Goal: Task Accomplishment & Management: Use online tool/utility

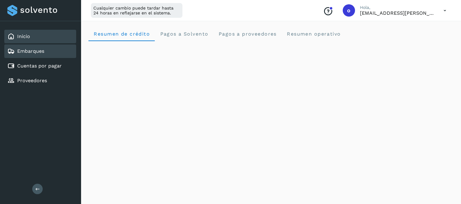
click at [40, 52] on link "Embarques" at bounding box center [30, 51] width 27 height 6
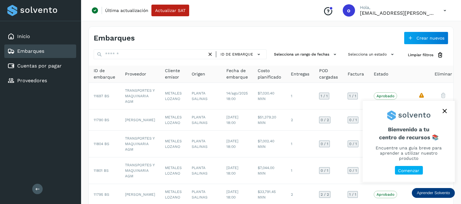
click at [443, 113] on icon "close," at bounding box center [445, 111] width 4 height 4
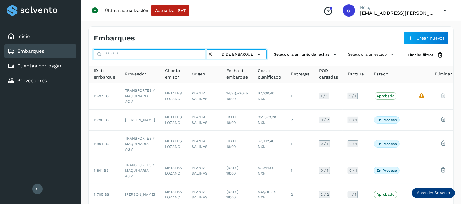
click at [128, 53] on input "text" at bounding box center [150, 54] width 113 height 10
paste input "*******"
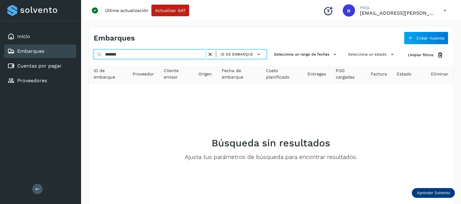
drag, startPoint x: 118, startPoint y: 55, endPoint x: 100, endPoint y: 55, distance: 18.4
click at [100, 55] on div "******* ID de embarque" at bounding box center [180, 54] width 173 height 11
paste input "*"
drag, startPoint x: 139, startPoint y: 54, endPoint x: 91, endPoint y: 62, distance: 48.9
click at [91, 62] on div "******** ID de embarque Selecciona un rango de fechas Selecciona un estado Limp…" at bounding box center [271, 143] width 365 height 188
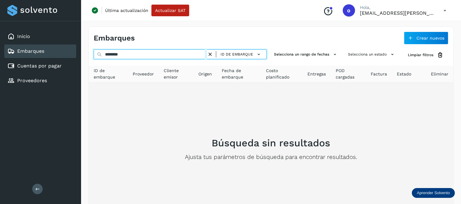
paste input "text"
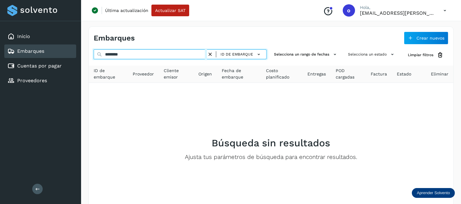
type input "********"
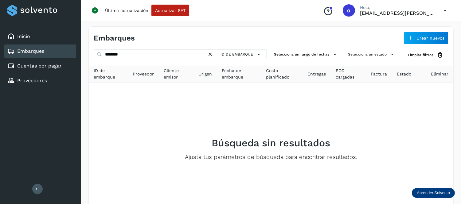
click at [211, 54] on icon at bounding box center [210, 54] width 6 height 6
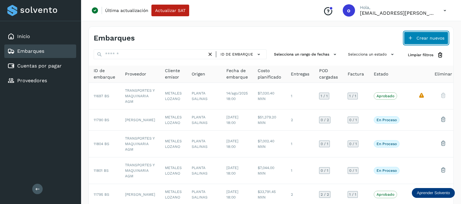
click at [417, 36] on span "Crear nuevos" at bounding box center [431, 38] width 28 height 4
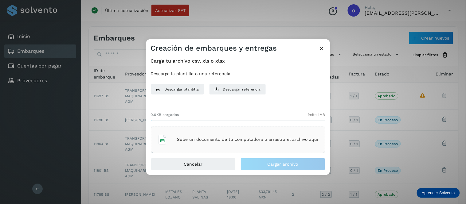
click at [279, 137] on p "Sube un documento de tu computadora o arrastra el archivo aquí" at bounding box center [247, 139] width 141 height 5
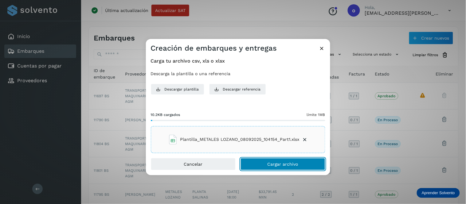
click at [270, 165] on span "Cargar archivo" at bounding box center [283, 164] width 31 height 4
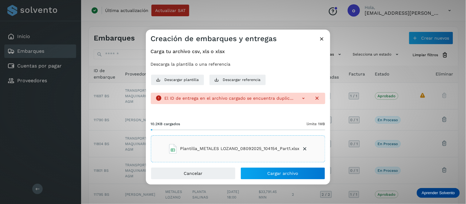
click at [316, 98] on icon at bounding box center [317, 98] width 6 height 6
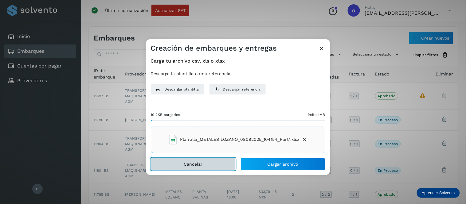
click at [210, 163] on button "Cancelar" at bounding box center [193, 164] width 85 height 12
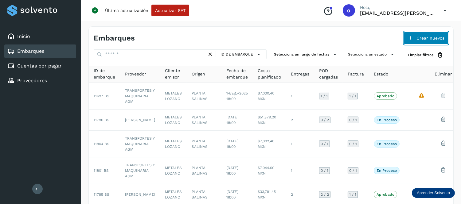
click at [430, 38] on span "Crear nuevos" at bounding box center [431, 38] width 28 height 4
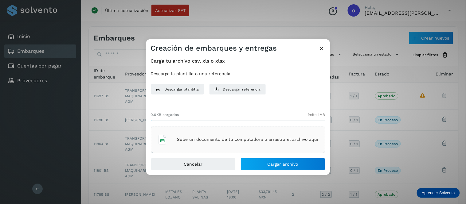
click at [239, 139] on p "Sube un documento de tu computadora o arrastra el archivo aquí" at bounding box center [247, 139] width 141 height 5
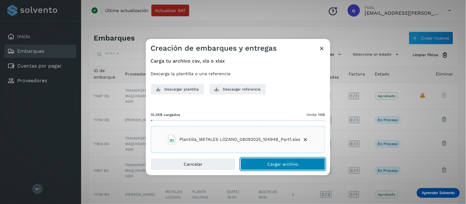
click at [267, 166] on button "Cargar archivo" at bounding box center [283, 164] width 85 height 12
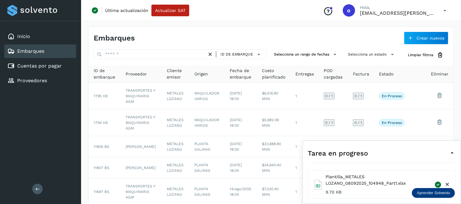
click at [443, 154] on div "Tarea en progreso" at bounding box center [382, 153] width 148 height 15
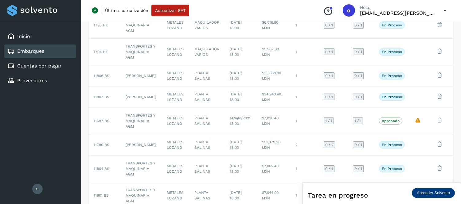
scroll to position [159, 0]
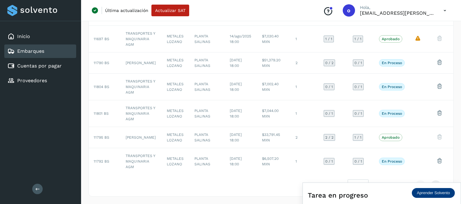
click at [443, 11] on icon at bounding box center [445, 10] width 13 height 13
click at [404, 40] on div "Cerrar sesión" at bounding box center [414, 40] width 73 height 12
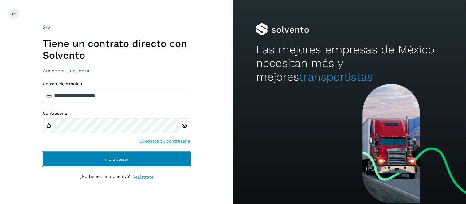
click at [128, 160] on span "Inicia sesión" at bounding box center [117, 159] width 26 height 4
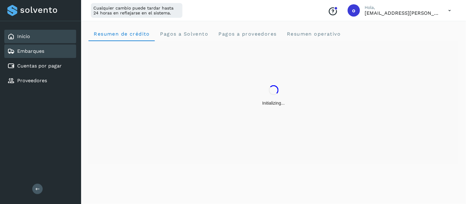
click at [45, 49] on div "Embarques" at bounding box center [40, 52] width 72 height 14
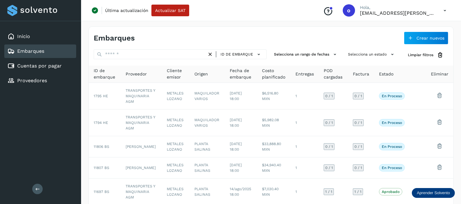
click at [436, 5] on div "Conoce nuestros beneficios o Hola, [EMAIL_ADDRESS][PERSON_NAME][DOMAIN_NAME]" at bounding box center [384, 10] width 133 height 14
click at [448, 8] on icon at bounding box center [445, 10] width 13 height 13
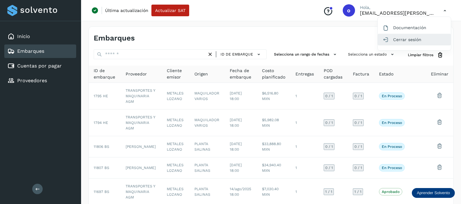
click at [416, 38] on div "Cerrar sesión" at bounding box center [414, 40] width 73 height 12
